Goal: Answer question/provide support

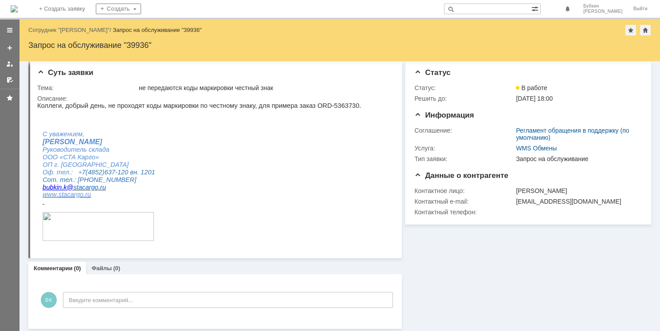
scroll to position [4, 0]
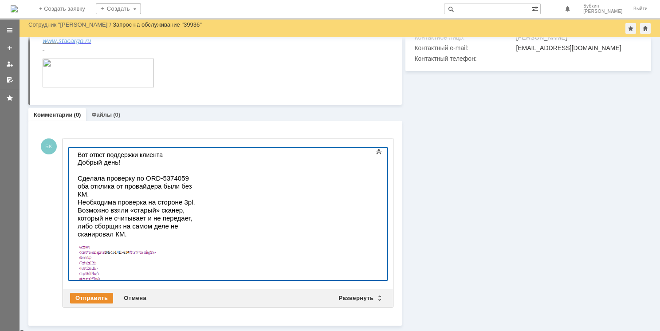
scroll to position [131, 0]
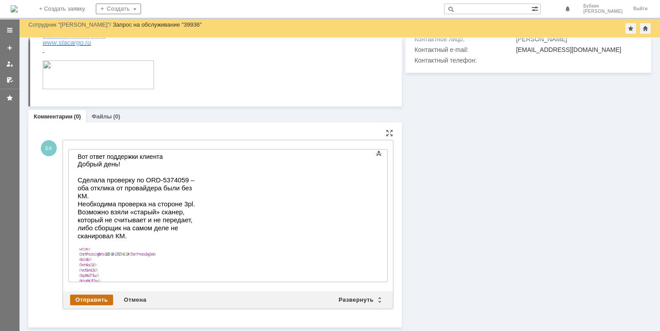
click at [89, 299] on div "Отправить" at bounding box center [91, 300] width 43 height 11
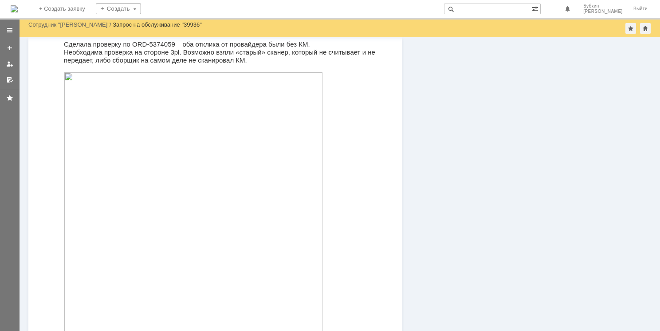
scroll to position [332, 0]
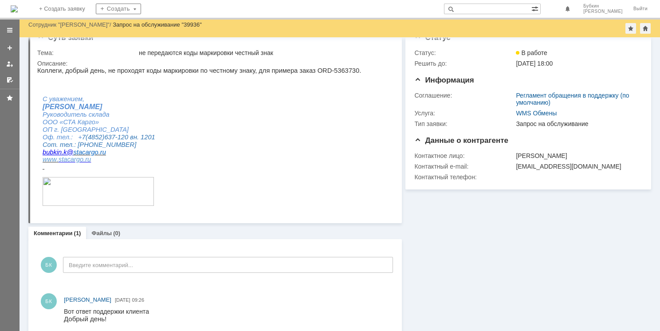
scroll to position [332, 0]
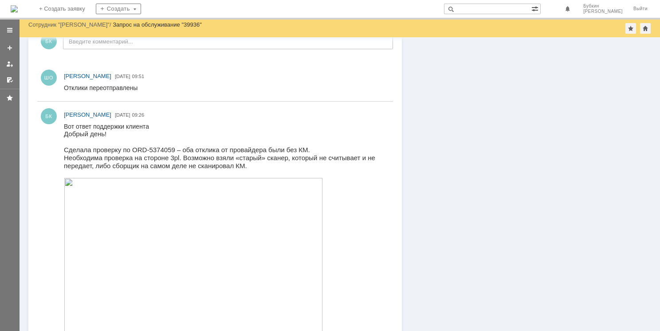
scroll to position [378, 0]
